Goal: Transaction & Acquisition: Purchase product/service

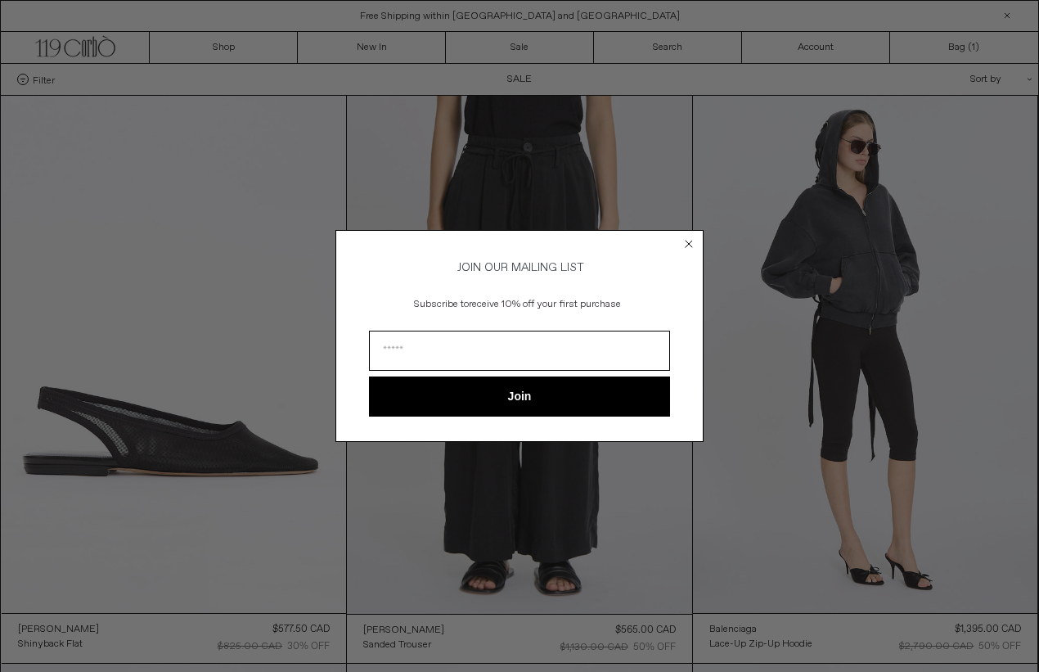
click at [690, 241] on icon "Close dialog" at bounding box center [689, 244] width 7 height 7
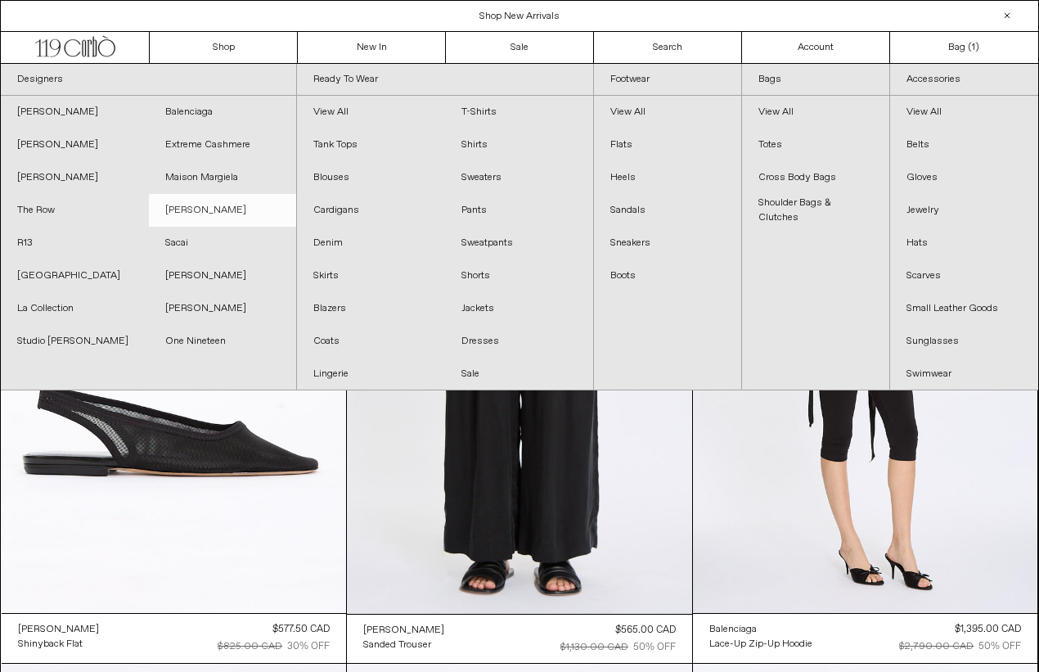
click at [204, 209] on link "[PERSON_NAME]" at bounding box center [223, 210] width 148 height 33
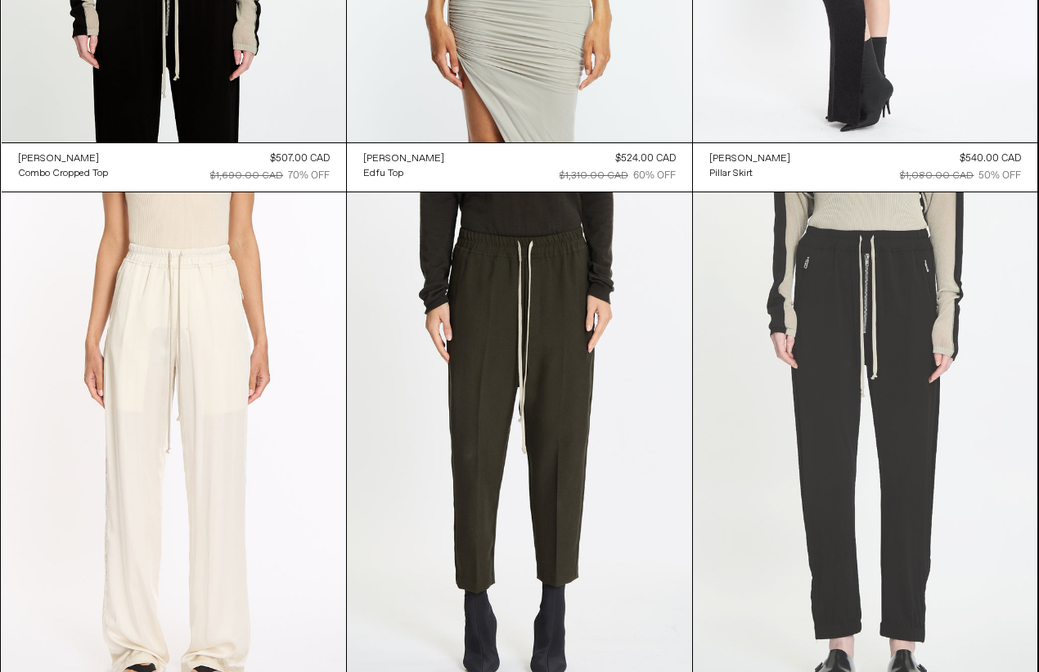
scroll to position [4751, 0]
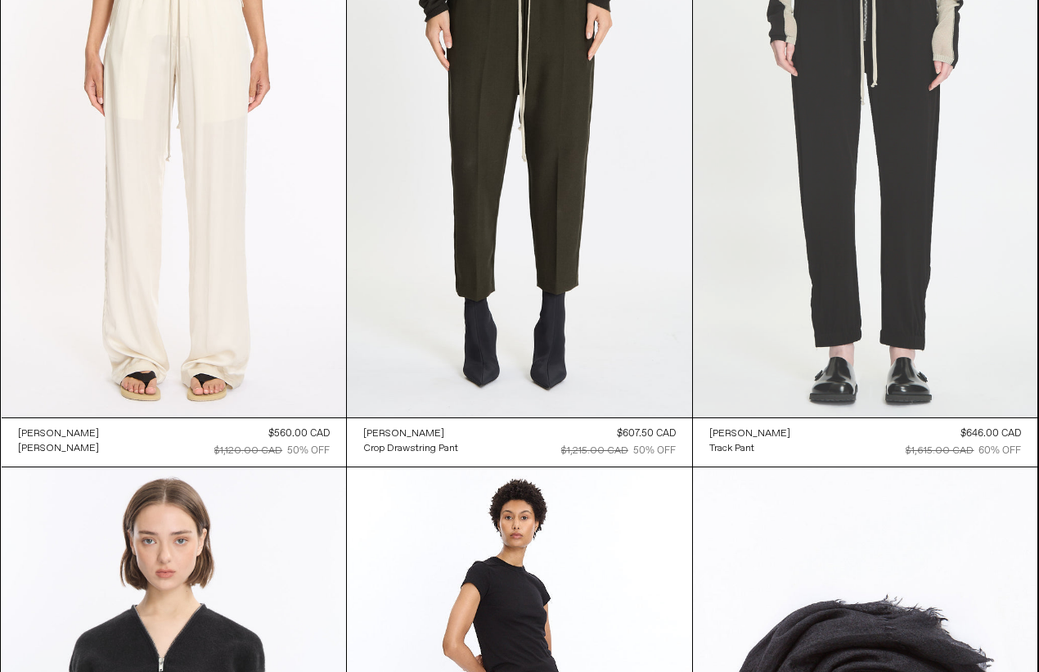
click at [890, 246] on at bounding box center [865, 158] width 345 height 517
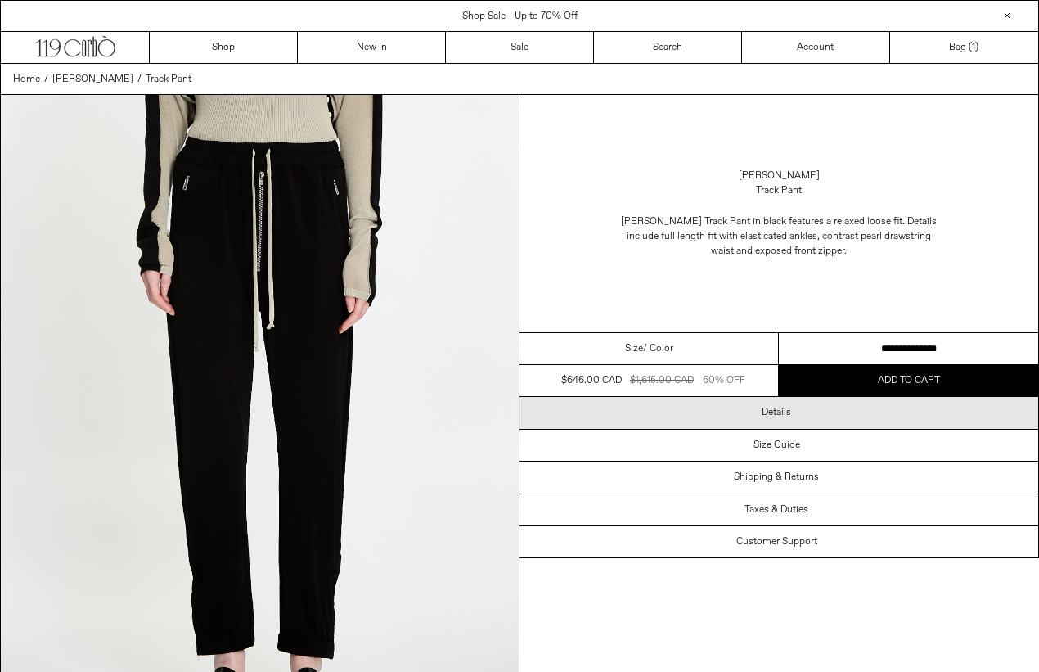
click at [750, 417] on div "Details" at bounding box center [779, 412] width 519 height 31
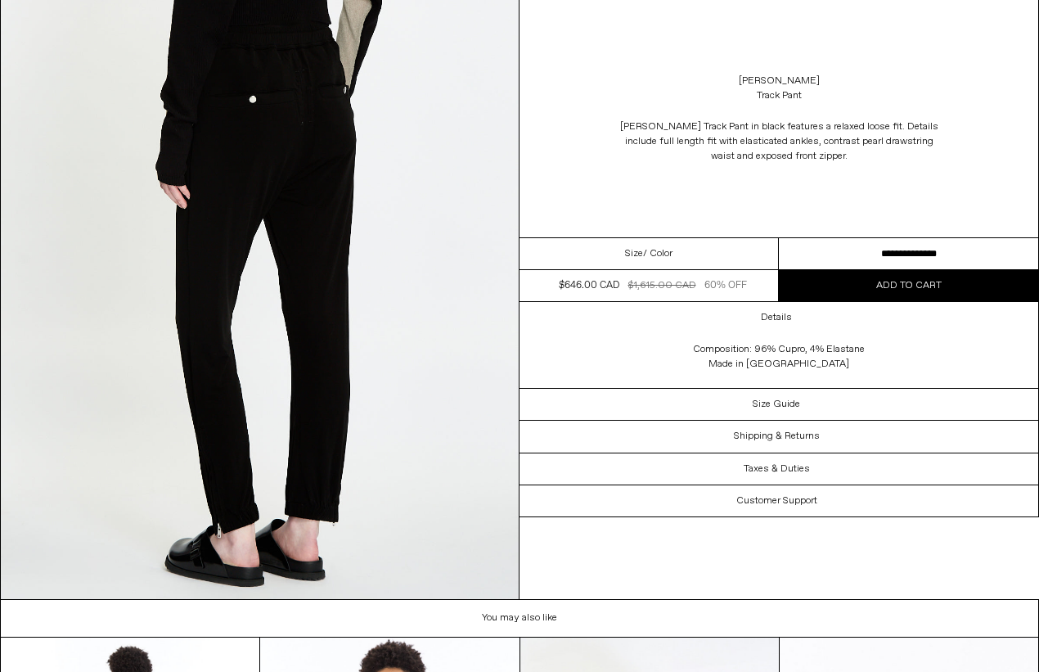
scroll to position [2097, 0]
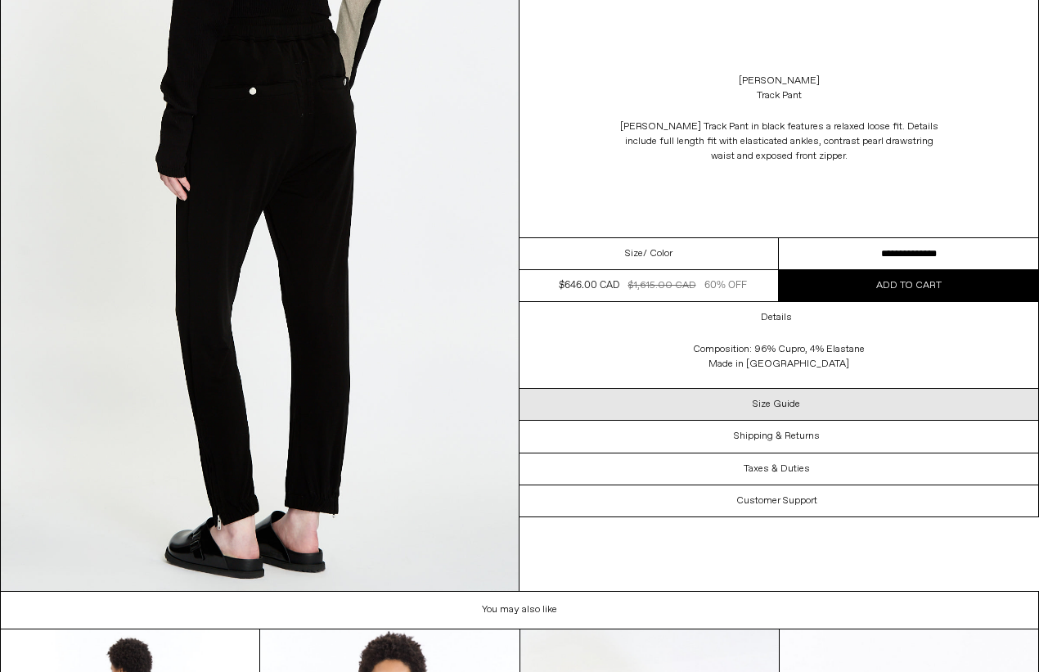
click at [754, 401] on h3 "Size Guide" at bounding box center [776, 404] width 47 height 11
